Goal: Check status: Check status

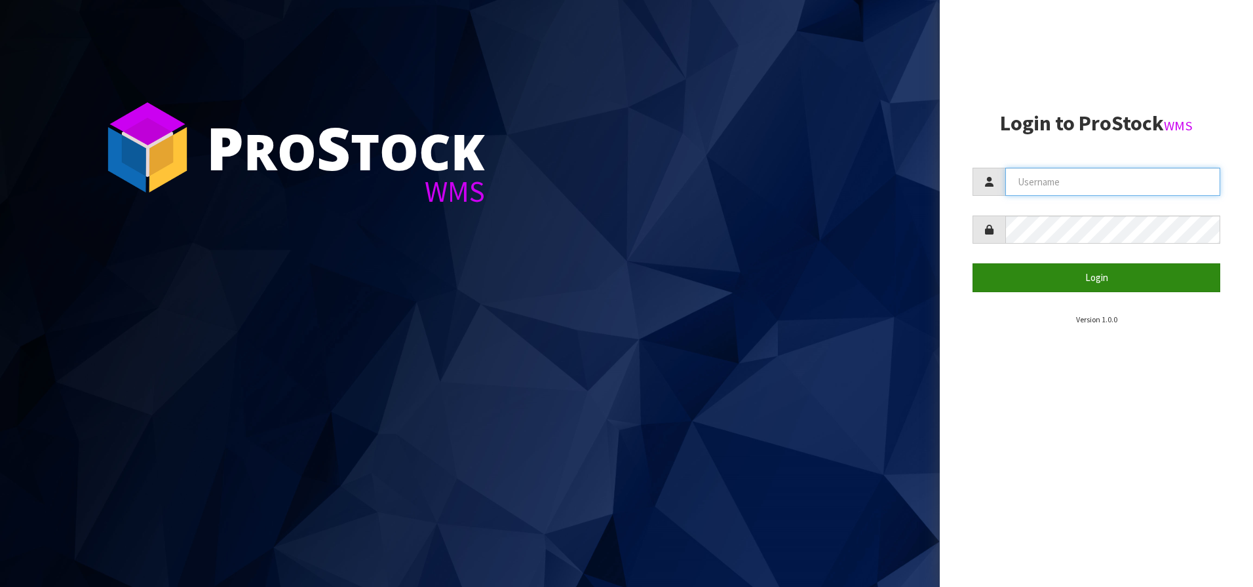
type input "[EMAIL_ADDRESS][DOMAIN_NAME]"
click at [1052, 281] on button "Login" at bounding box center [1096, 277] width 248 height 28
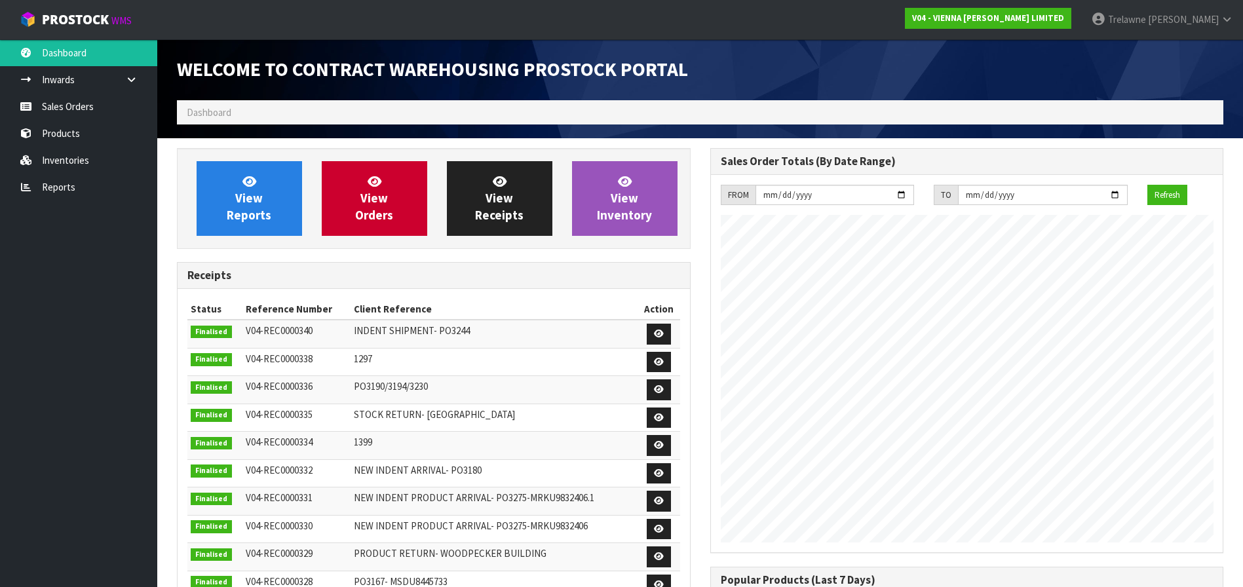
scroll to position [769, 533]
drag, startPoint x: 259, startPoint y: 119, endPoint x: 259, endPoint y: 112, distance: 7.2
click at [259, 119] on ol "Dashboard" at bounding box center [700, 112] width 1046 height 24
click at [259, 111] on ol "Dashboard" at bounding box center [700, 112] width 1046 height 24
click at [37, 101] on link "Sales Orders" at bounding box center [78, 106] width 157 height 27
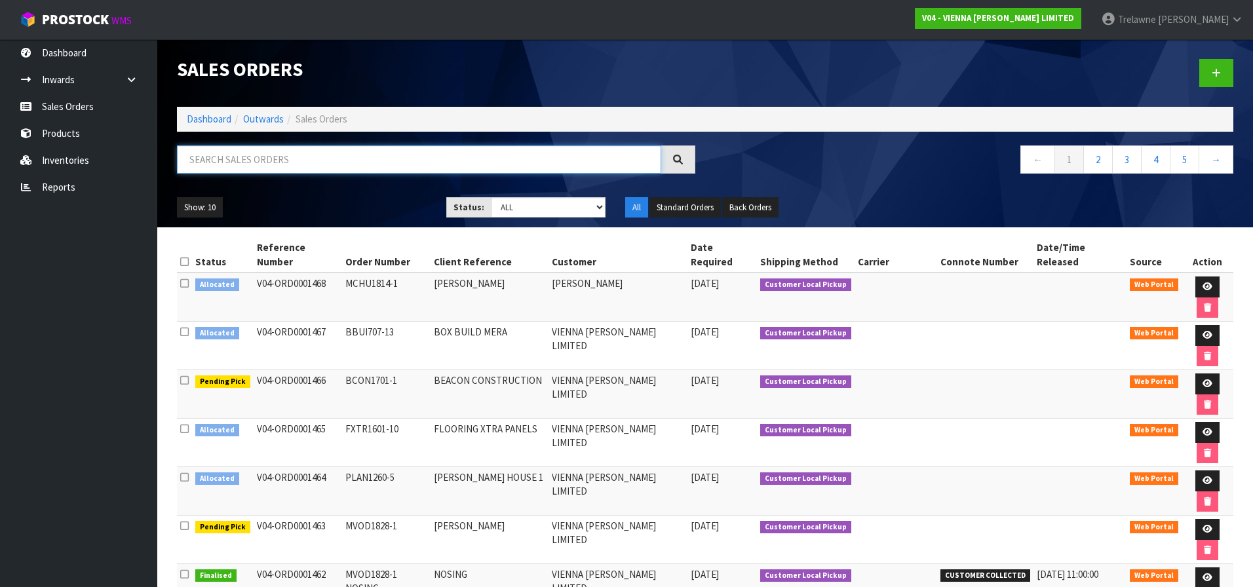
click at [269, 156] on input "text" at bounding box center [419, 159] width 484 height 28
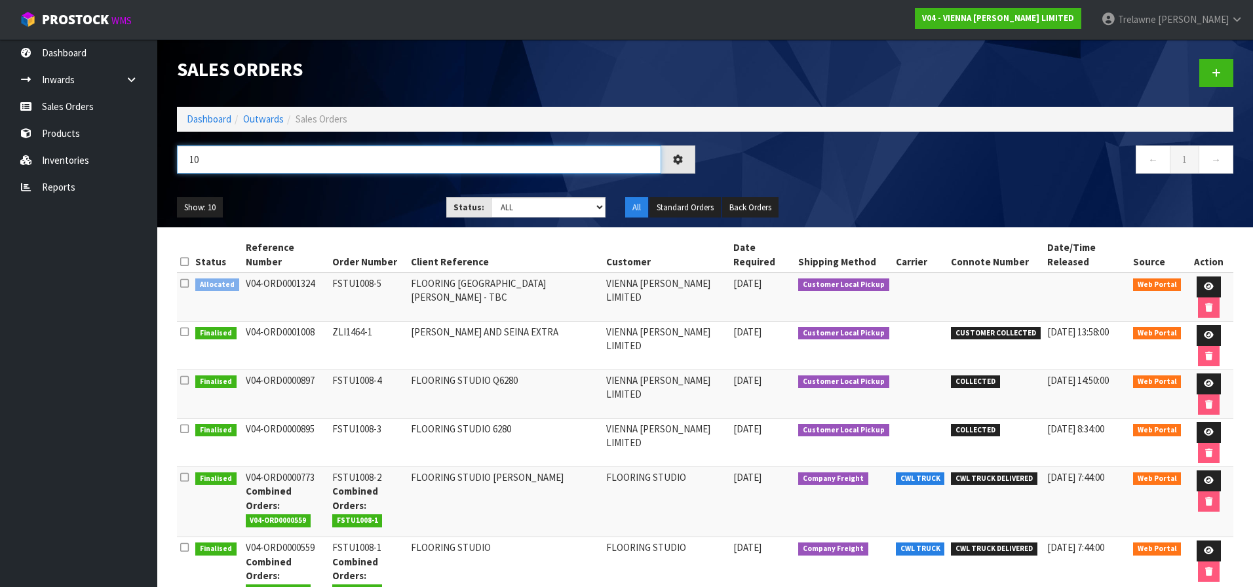
type input "1"
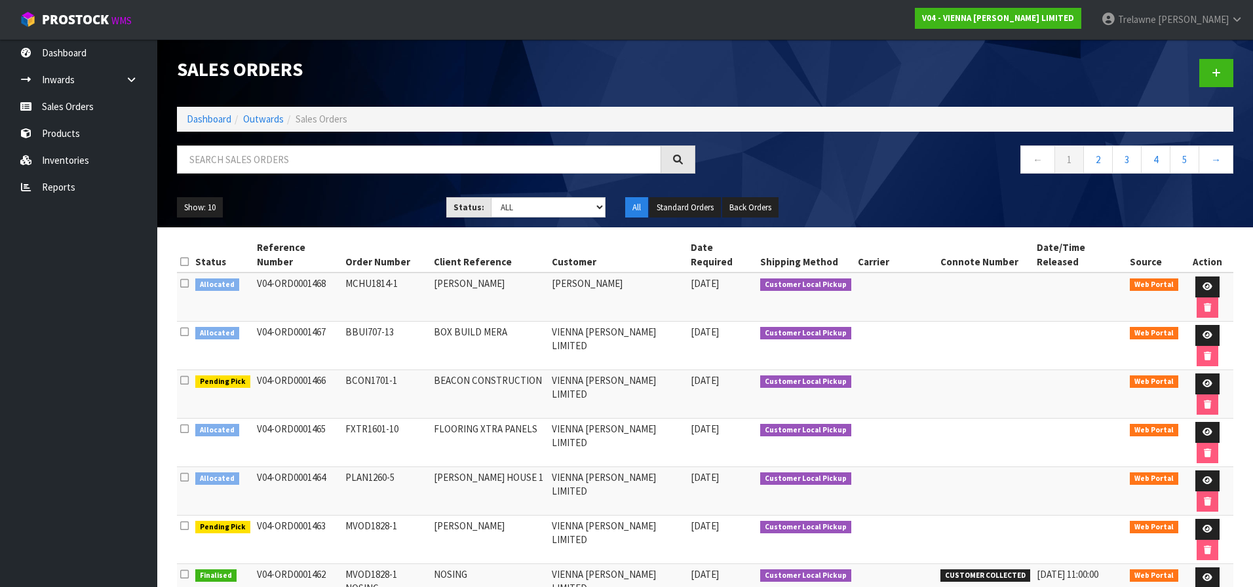
click at [607, 212] on div "Status: Draft Pending Allocated Pending Pick Goods Picked Goods Packed Pending …" at bounding box center [526, 207] width 180 height 21
click at [599, 212] on select "Draft Pending Allocated Pending Pick Goods Picked Goods Packed Pending Charges …" at bounding box center [548, 207] width 115 height 20
select select "string:9"
click at [491, 197] on select "Draft Pending Allocated Pending Pick Goods Picked Goods Packed Pending Charges …" at bounding box center [548, 207] width 115 height 20
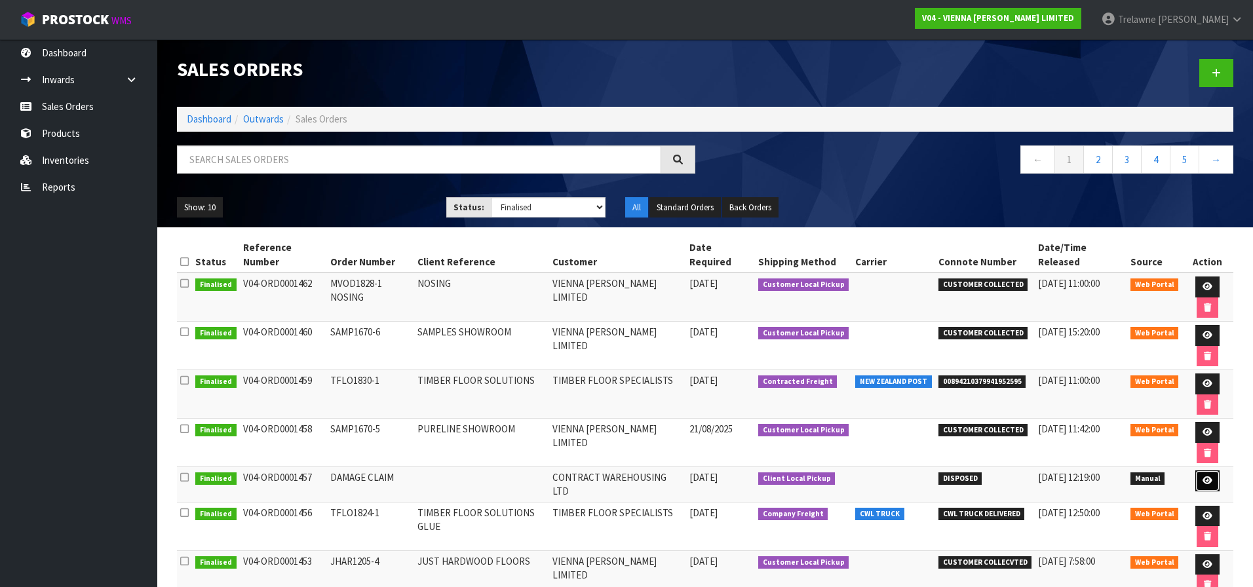
click at [1203, 476] on icon at bounding box center [1207, 480] width 10 height 9
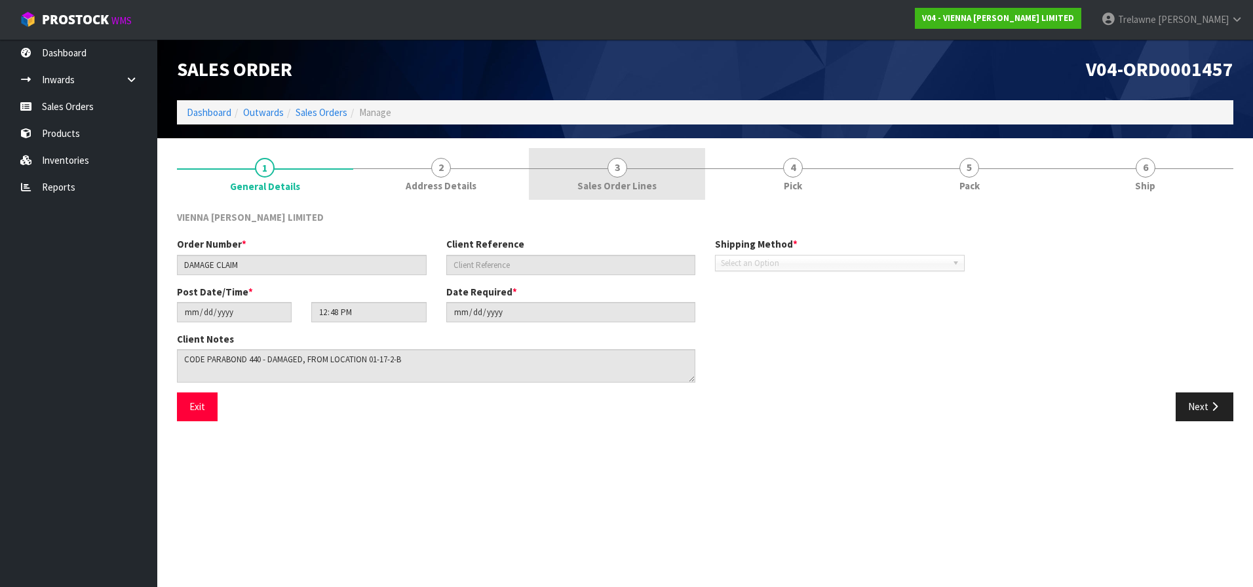
click at [610, 167] on span "3" at bounding box center [617, 168] width 20 height 20
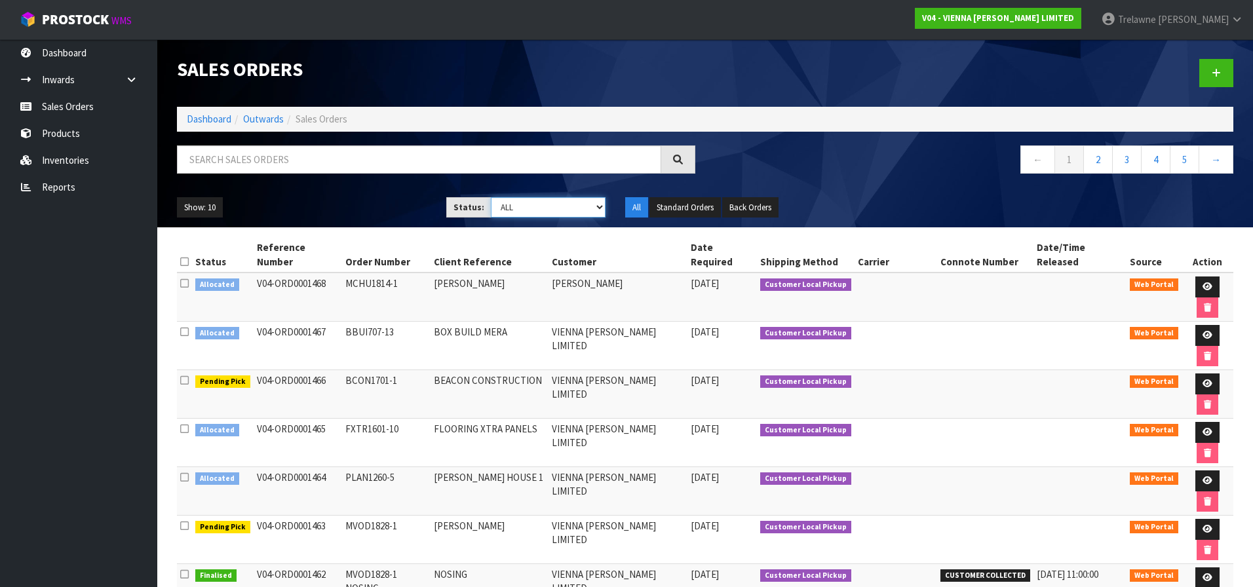
drag, startPoint x: 603, startPoint y: 206, endPoint x: 589, endPoint y: 218, distance: 18.6
click at [603, 206] on select "Draft Pending Allocated Pending Pick Goods Picked Goods Packed Pending Charges …" at bounding box center [548, 207] width 115 height 20
select select "string:9"
click at [491, 197] on select "Draft Pending Allocated Pending Pick Goods Picked Goods Packed Pending Charges …" at bounding box center [548, 207] width 115 height 20
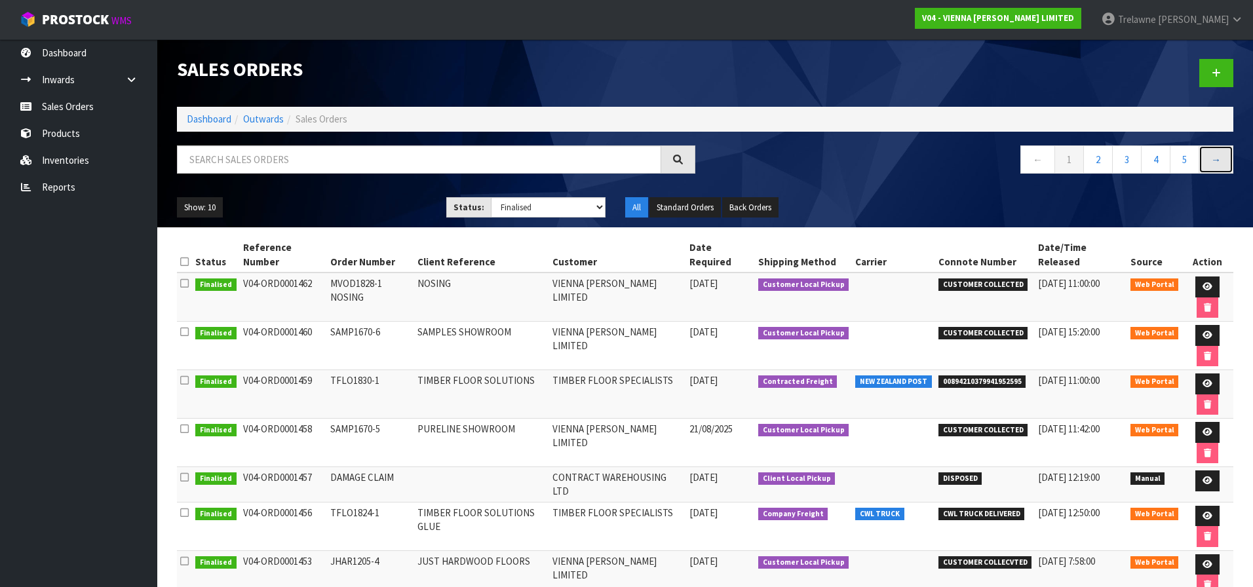
click at [1226, 155] on link "→" at bounding box center [1215, 159] width 35 height 28
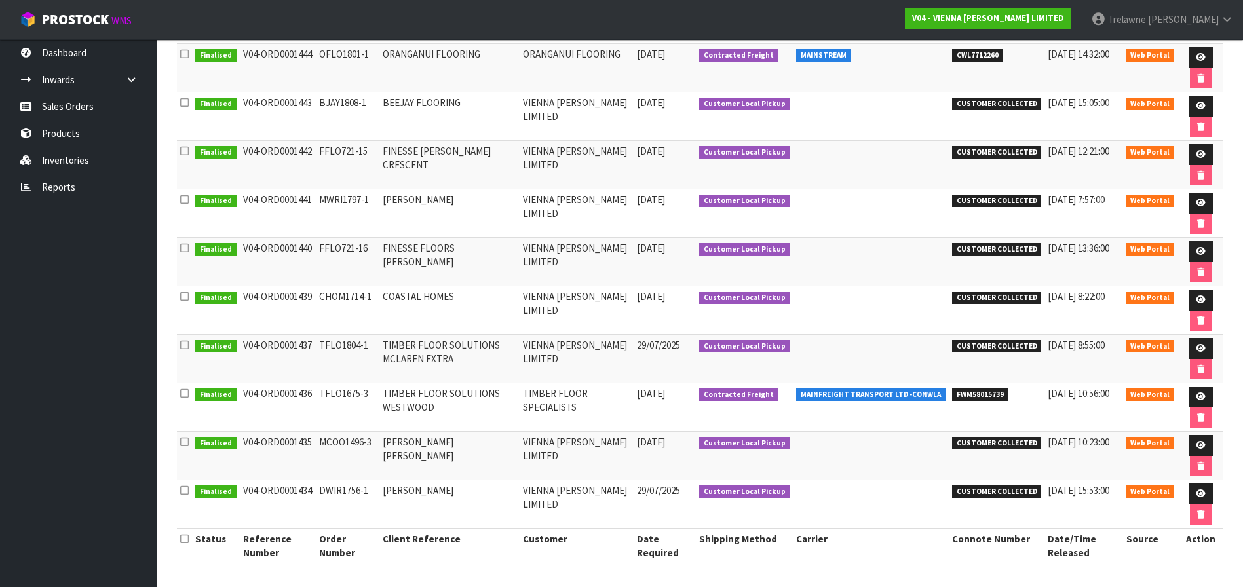
scroll to position [33, 0]
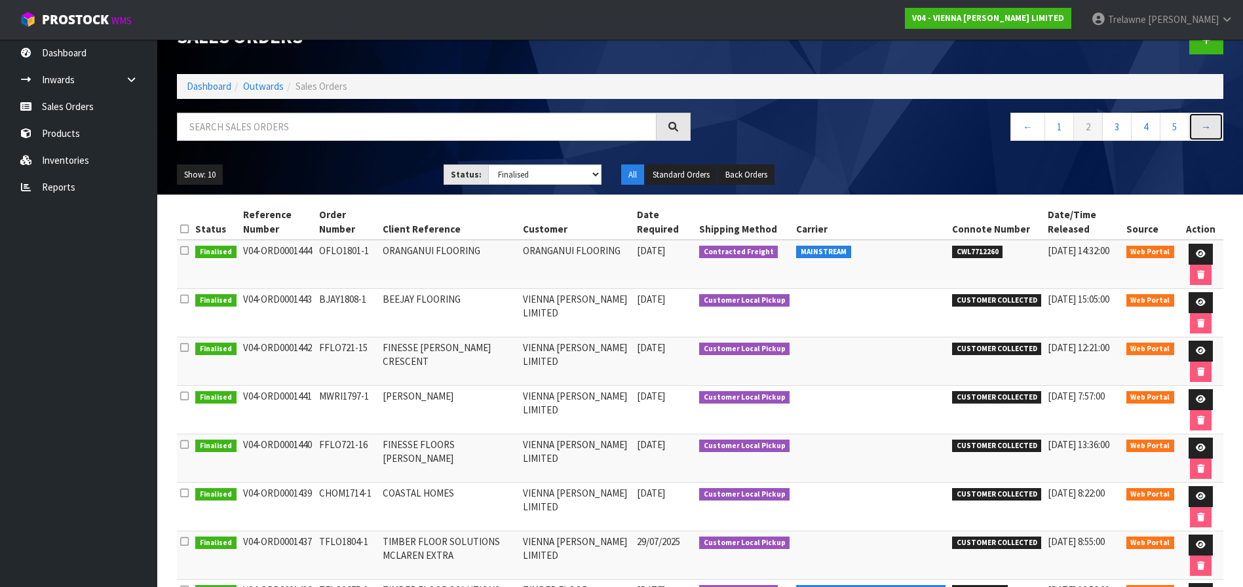
click at [1205, 138] on link "→" at bounding box center [1205, 127] width 35 height 28
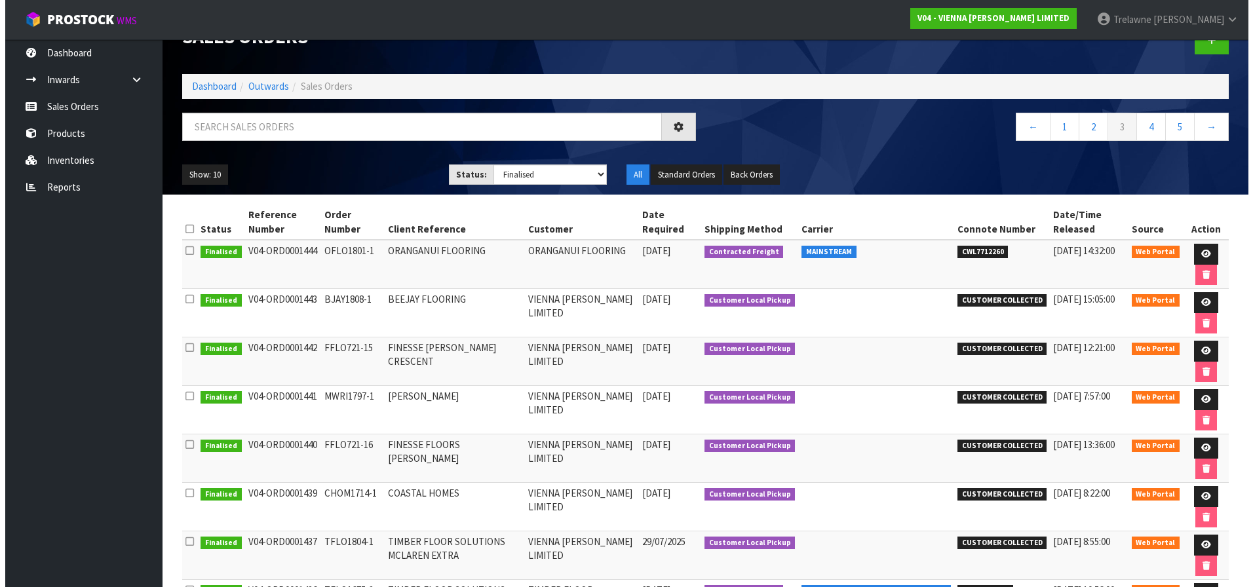
scroll to position [0, 0]
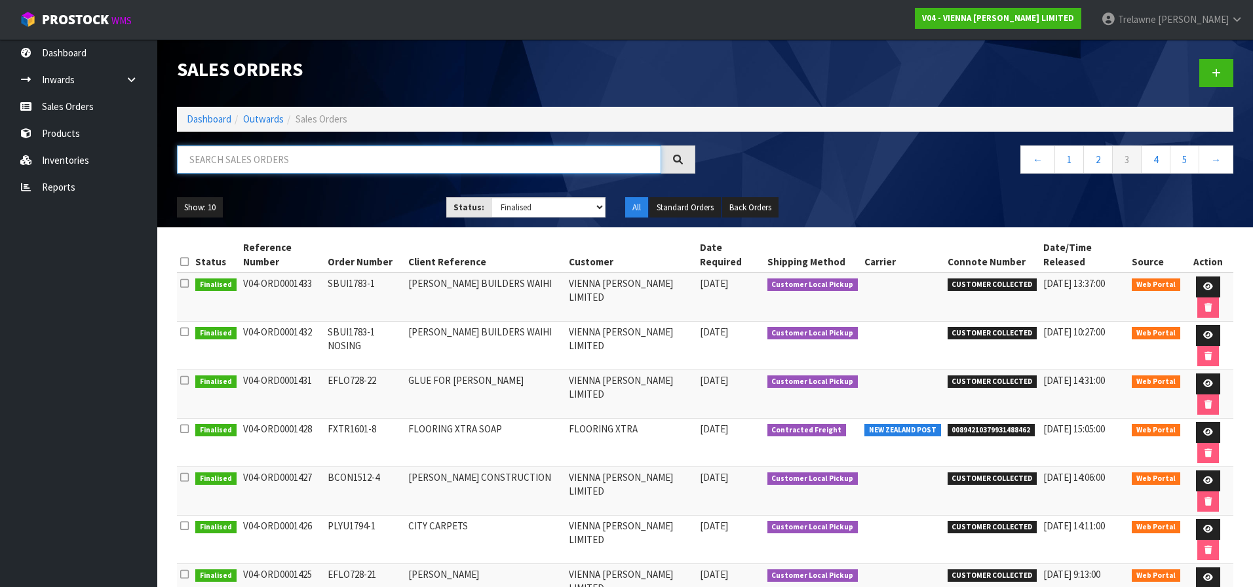
click at [210, 149] on input "text" at bounding box center [419, 159] width 484 height 28
type input "1783"
